Goal: Task Accomplishment & Management: Complete application form

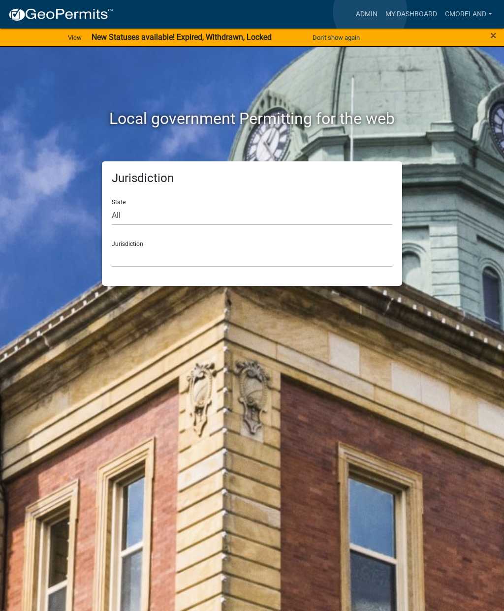
click at [370, 12] on link "Admin" at bounding box center [367, 14] width 30 height 19
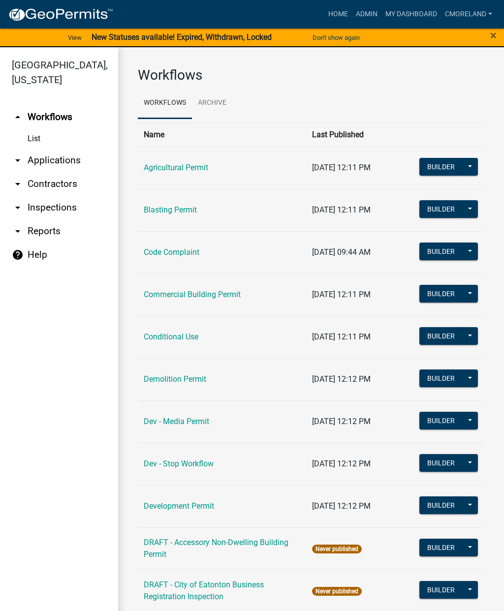
click at [49, 207] on link "arrow_drop_down Inspections" at bounding box center [59, 208] width 118 height 24
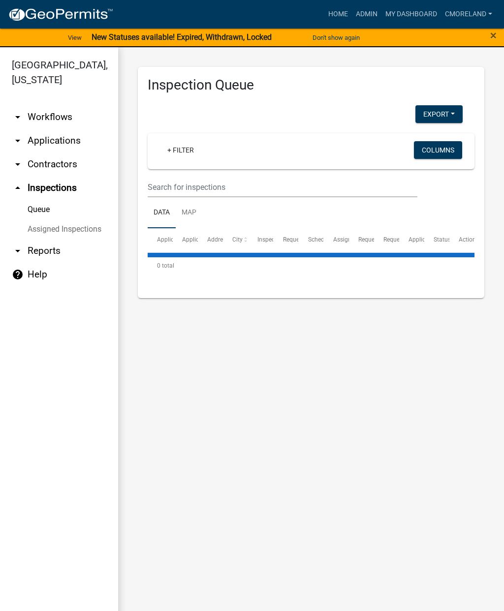
select select "2: 50"
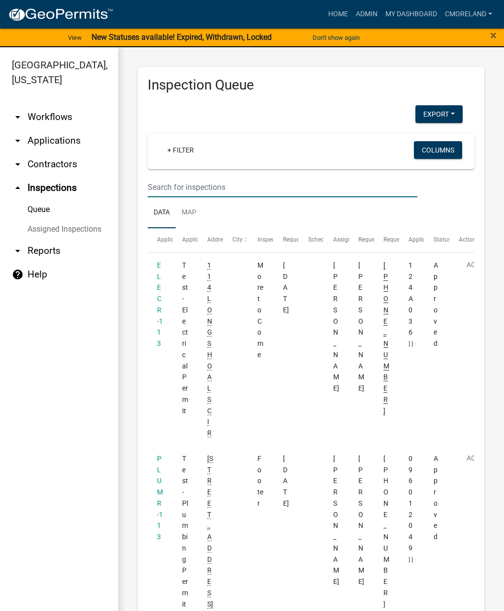
click at [172, 182] on input "text" at bounding box center [283, 187] width 270 height 20
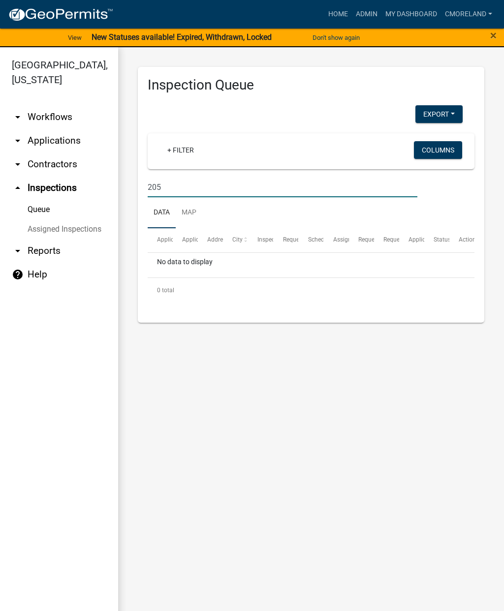
type input "[STREET_ADDRESS][PERSON_NAME]"
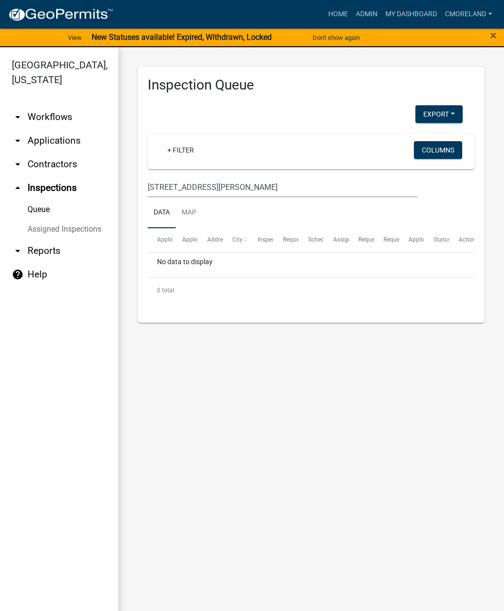
select select "2: 50"
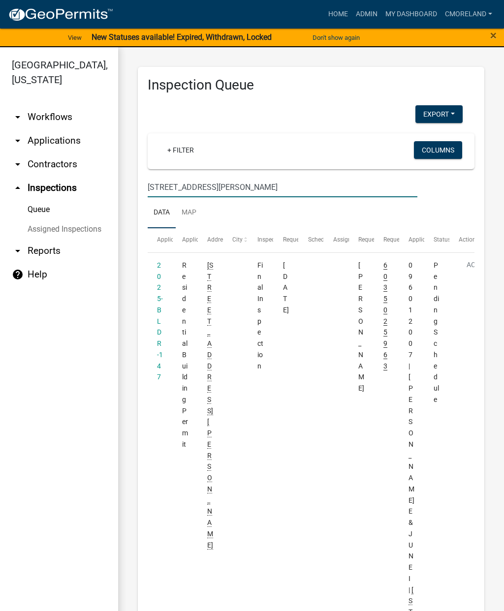
click at [157, 300] on link "2025-BLDR-147" at bounding box center [160, 321] width 6 height 120
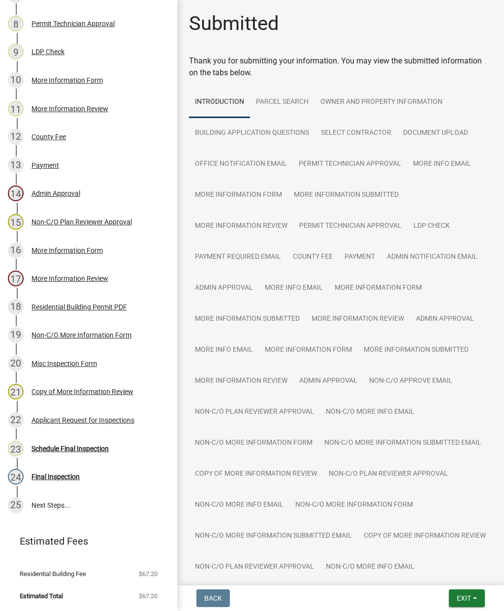
scroll to position [355, 0]
click at [61, 451] on div "Schedule Final Inspection" at bounding box center [69, 449] width 77 height 7
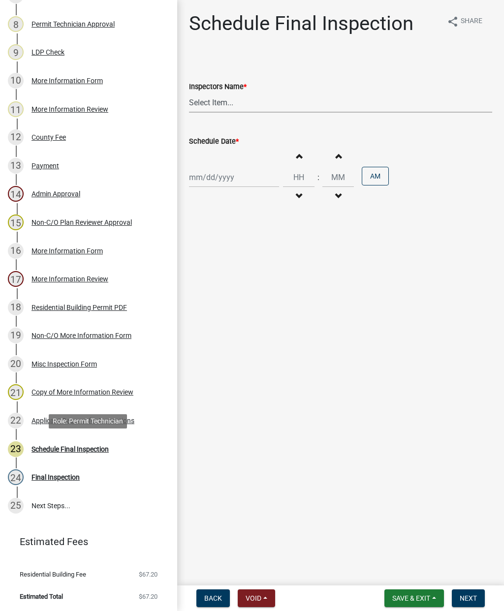
click at [208, 103] on select "Select Item... mrivera ([PERSON_NAME]) jstokes ([PERSON_NAME]) asmith105 ([PERS…" at bounding box center [340, 102] width 303 height 20
select select "a0ea4169-8540-4a2c-b9f4-cf4c1ffdeb95"
click at [209, 181] on div at bounding box center [234, 177] width 90 height 20
select select "8"
select select "2025"
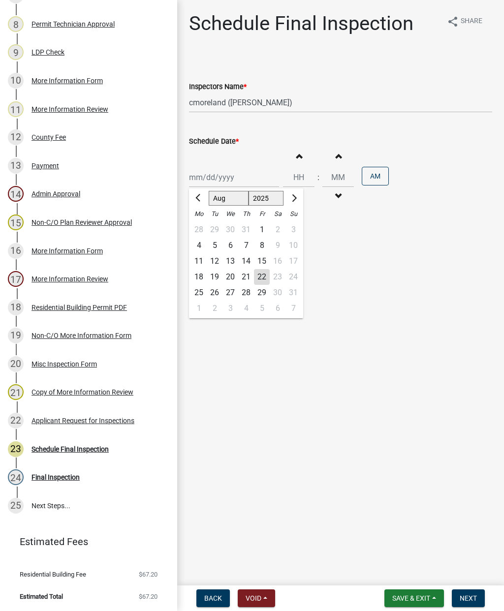
click at [242, 271] on div "21" at bounding box center [246, 277] width 16 height 16
type input "[DATE]"
click at [468, 597] on span "Next" at bounding box center [467, 598] width 17 height 8
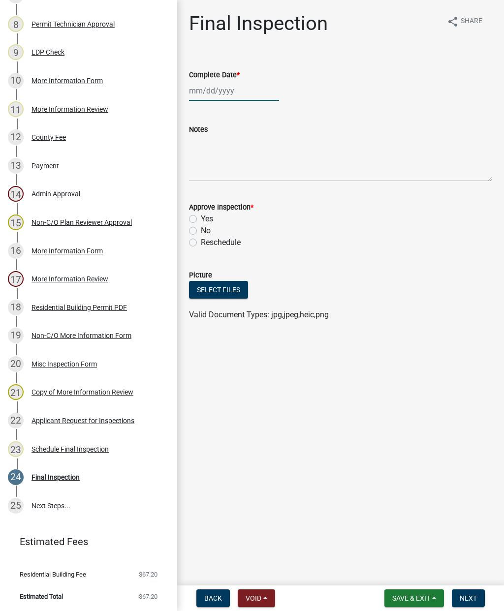
click at [228, 93] on div at bounding box center [234, 91] width 90 height 20
select select "8"
select select "2025"
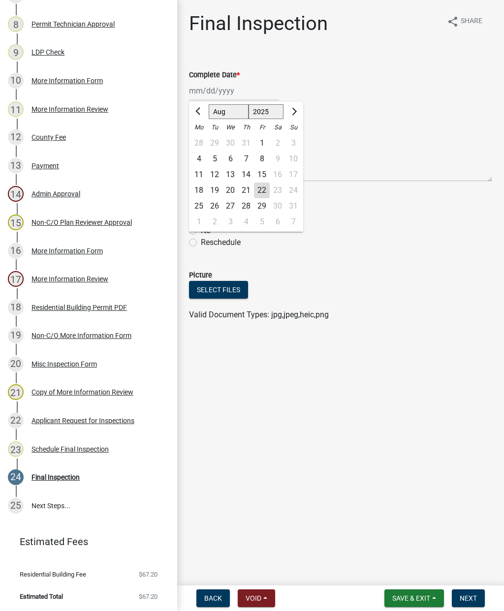
click at [247, 184] on div "21" at bounding box center [246, 190] width 16 height 16
type input "[DATE]"
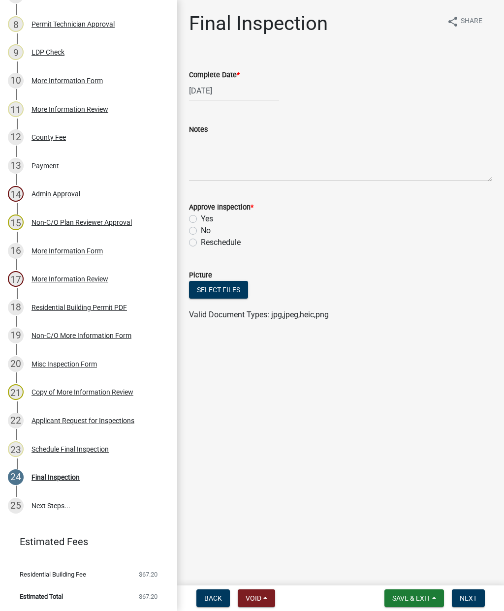
click at [201, 216] on label "Yes" at bounding box center [207, 219] width 12 height 12
click at [201, 216] on input "Yes" at bounding box center [204, 216] width 6 height 6
radio input "true"
click at [473, 593] on button "Next" at bounding box center [468, 598] width 33 height 18
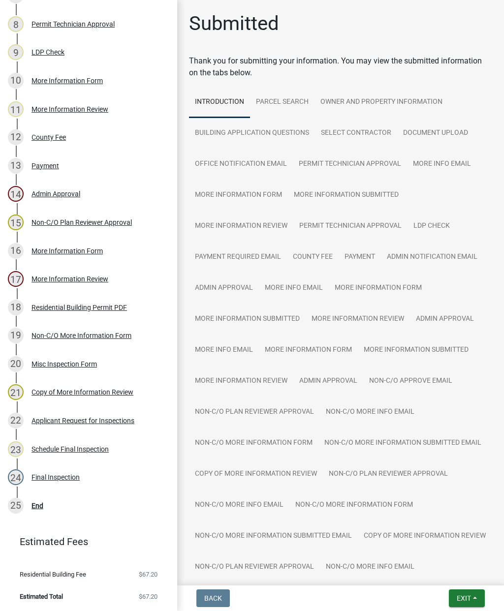
click at [474, 594] on button "Exit" at bounding box center [467, 598] width 36 height 18
click at [449, 570] on button "Save & Exit" at bounding box center [445, 573] width 79 height 24
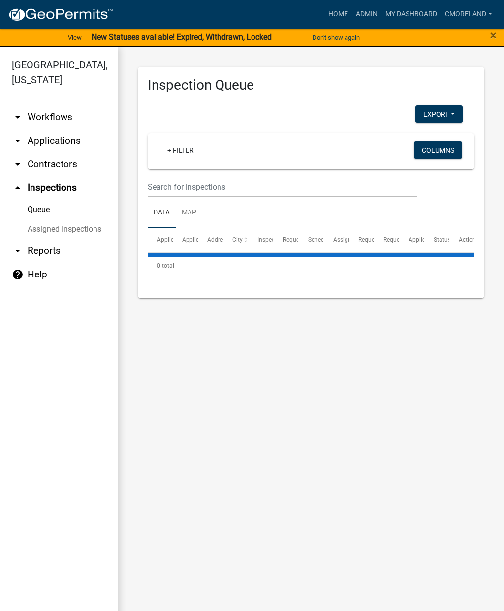
select select "2: 50"
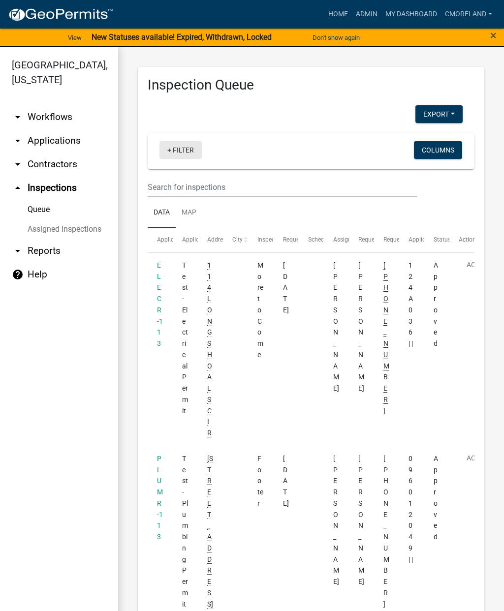
click at [194, 148] on link "+ Filter" at bounding box center [180, 150] width 42 height 18
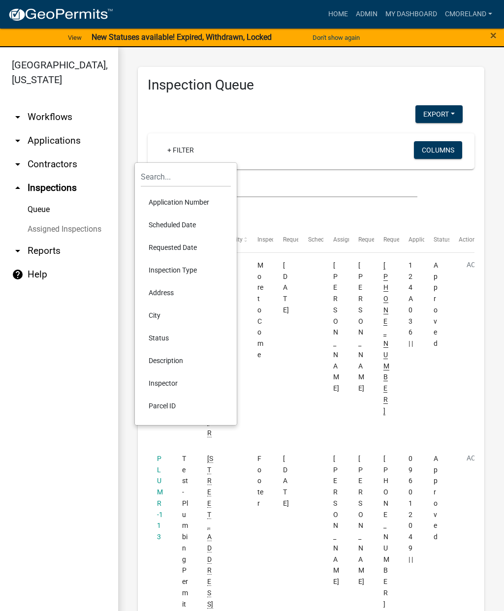
click at [192, 225] on li "Scheduled Date" at bounding box center [186, 224] width 90 height 23
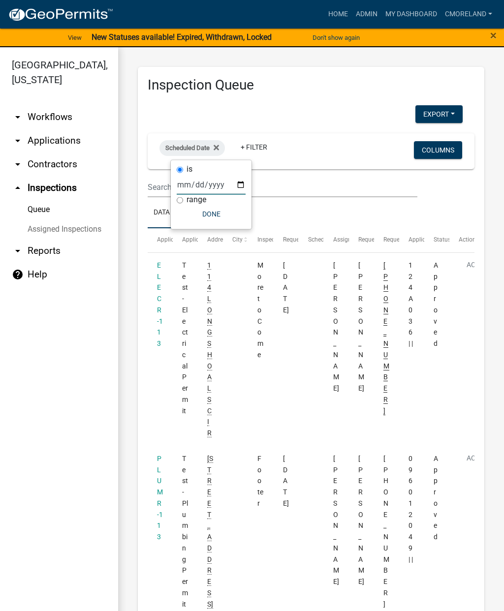
click at [205, 184] on input "date" at bounding box center [211, 185] width 69 height 20
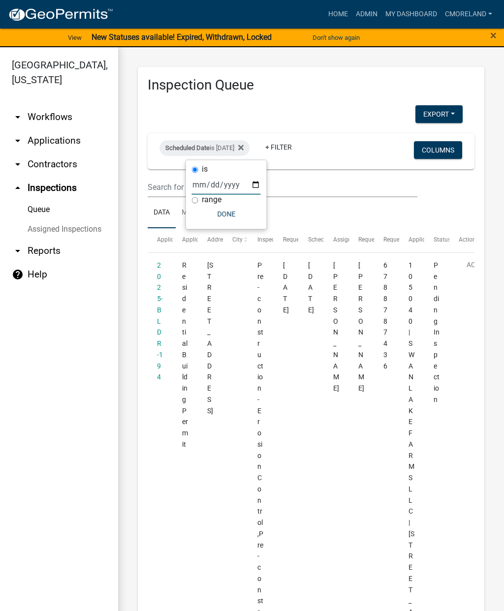
type input "[DATE]"
click at [230, 215] on button "Done" at bounding box center [226, 214] width 69 height 18
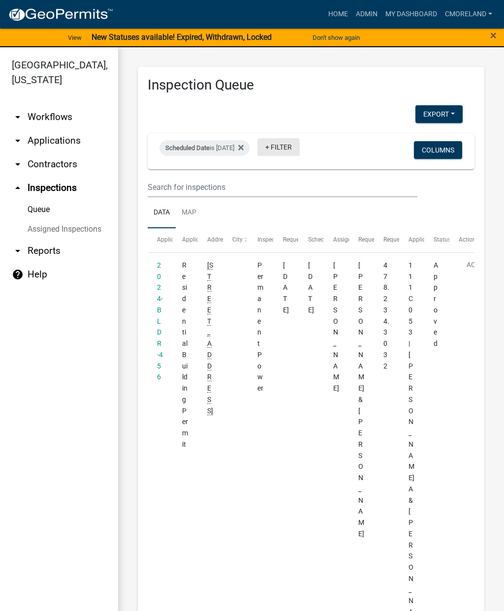
click at [300, 150] on link "+ Filter" at bounding box center [278, 147] width 42 height 18
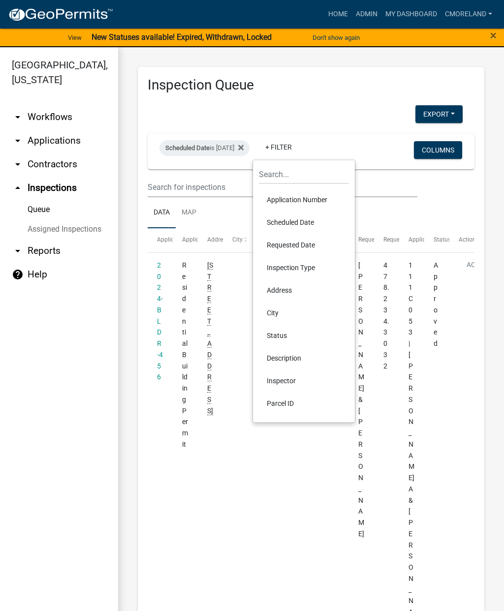
click at [295, 375] on li "Inspector" at bounding box center [304, 380] width 90 height 23
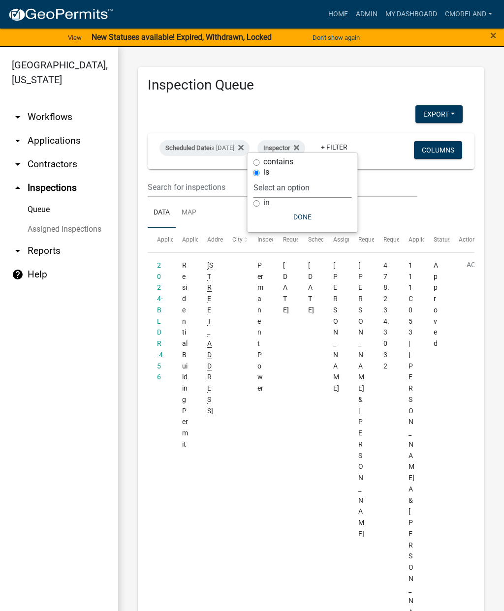
click at [344, 179] on select "Select an option None [PERSON_NAME] [PERSON_NAME] [PERSON_NAME] [PERSON_NAME] […" at bounding box center [302, 188] width 98 height 20
select select "07642ab0-564c-47bb-824b-0ccf2da83593"
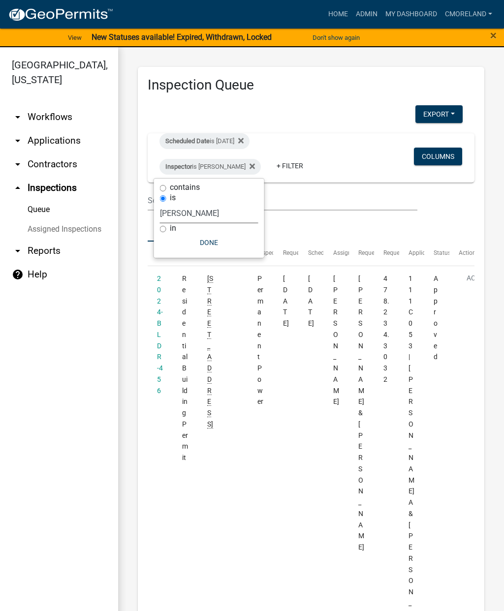
click at [223, 249] on button "Done" at bounding box center [209, 243] width 98 height 18
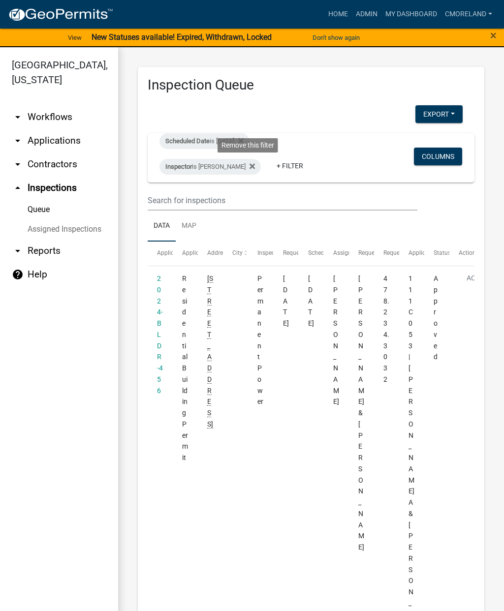
click at [252, 168] on icon at bounding box center [251, 165] width 5 height 5
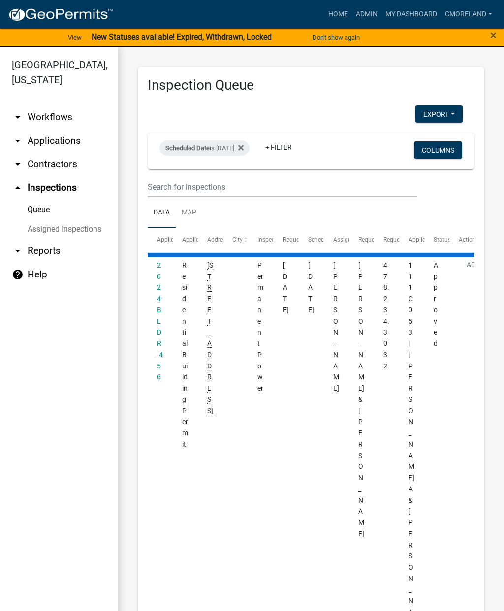
select select "2: 50"
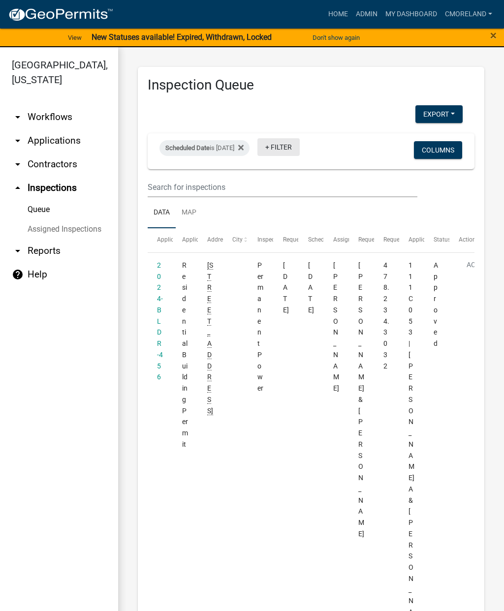
click at [300, 146] on link "+ Filter" at bounding box center [278, 147] width 42 height 18
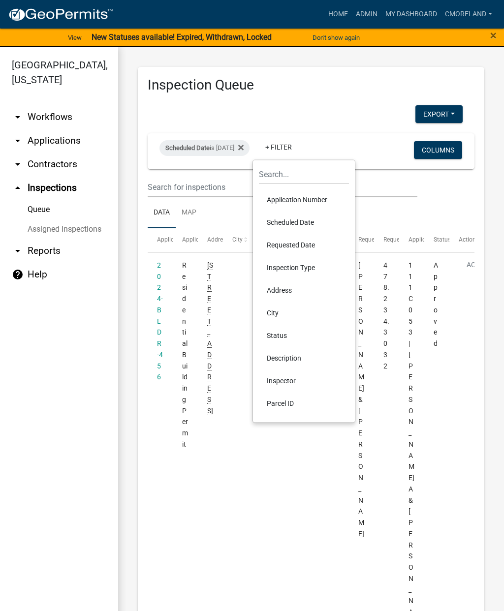
click at [296, 381] on li "Inspector" at bounding box center [304, 380] width 90 height 23
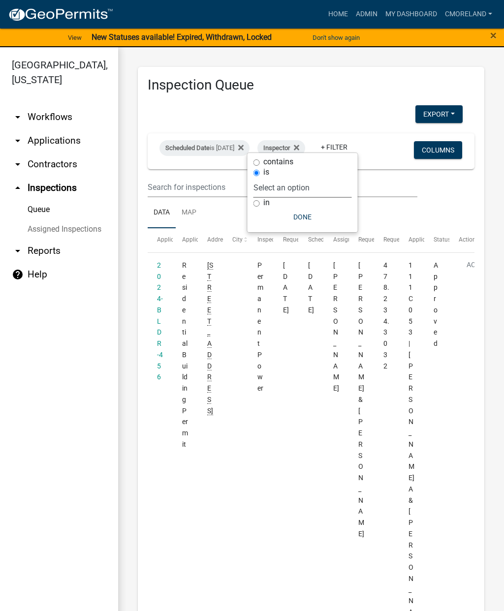
click at [345, 187] on select "Select an option None [PERSON_NAME] [PERSON_NAME] [PERSON_NAME] [PERSON_NAME] […" at bounding box center [302, 188] width 98 height 20
select select "a0ea4169-8540-4a2c-b9f4-cf4c1ffdeb95"
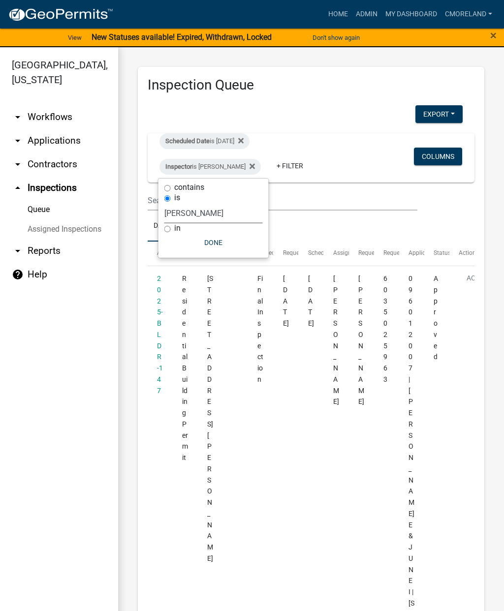
click at [236, 240] on button "Done" at bounding box center [213, 243] width 98 height 18
click at [255, 168] on icon at bounding box center [251, 166] width 5 height 8
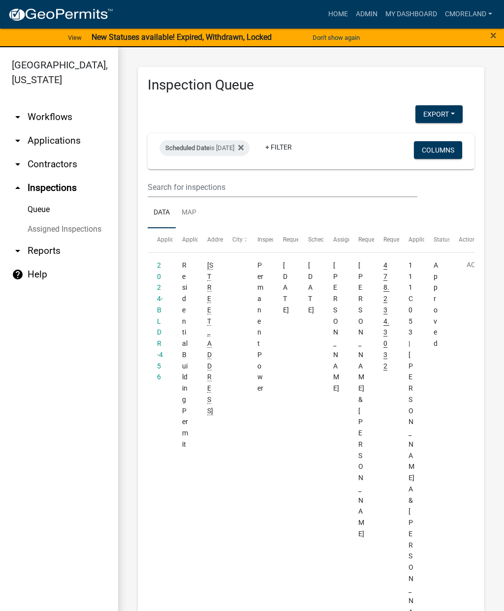
click at [236, 140] on div "Scheduled Date is [DATE]" at bounding box center [204, 148] width 90 height 16
click at [224, 182] on input "[DATE]" at bounding box center [226, 185] width 69 height 20
type input "[DATE]"
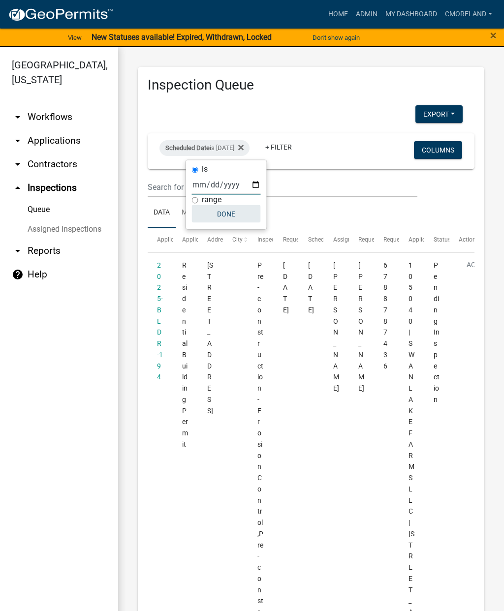
click at [232, 214] on button "Done" at bounding box center [226, 214] width 69 height 18
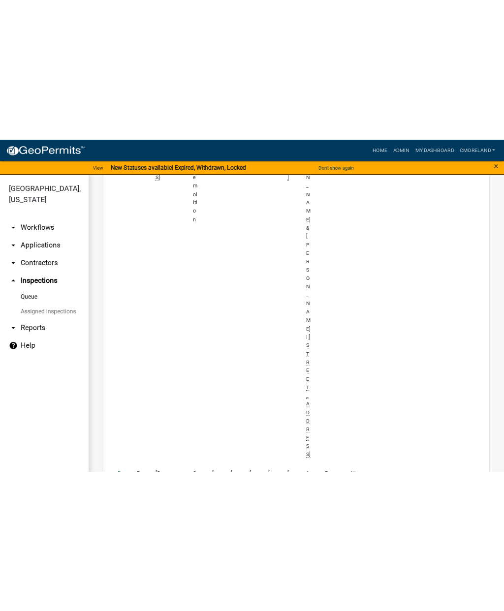
scroll to position [1983, 0]
